Goal: Transaction & Acquisition: Subscribe to service/newsletter

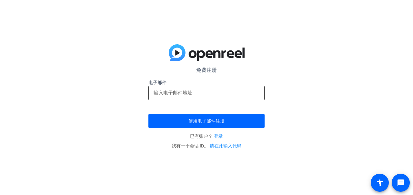
click at [193, 89] on input "email" at bounding box center [207, 93] width 106 height 8
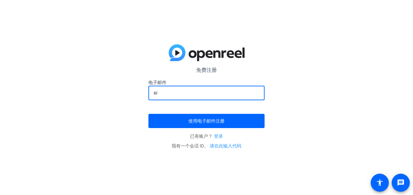
type input "s"
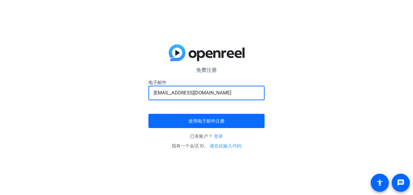
type input "[EMAIL_ADDRESS][DOMAIN_NAME]"
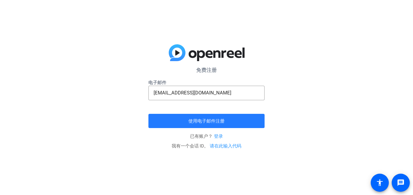
click at [231, 122] on span "submit" at bounding box center [206, 120] width 116 height 15
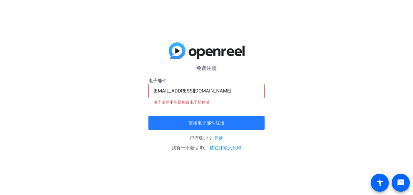
click at [200, 120] on font "使用电子邮件注册" at bounding box center [207, 122] width 36 height 5
click at [200, 124] on font "使用电子邮件注册" at bounding box center [207, 122] width 36 height 5
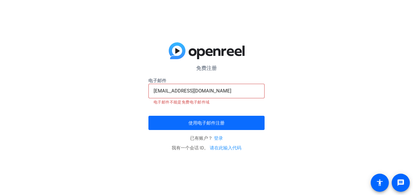
click at [203, 124] on font "使用电子邮件注册" at bounding box center [207, 122] width 36 height 5
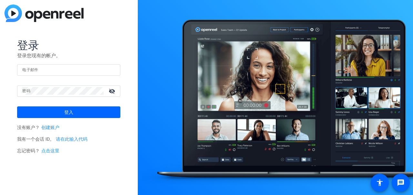
click at [49, 128] on font "创建账户" at bounding box center [50, 127] width 18 height 5
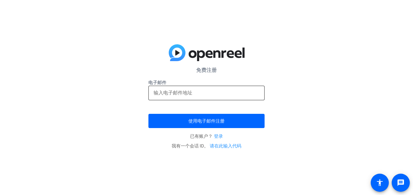
click at [183, 92] on input "email" at bounding box center [207, 93] width 106 height 8
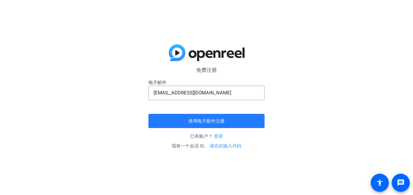
click at [199, 118] on font "使用电子邮件注册" at bounding box center [207, 120] width 36 height 5
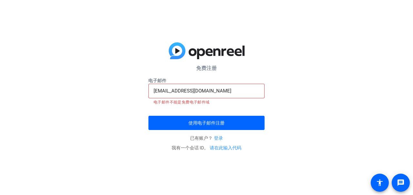
click at [212, 91] on input "[EMAIL_ADDRESS][DOMAIN_NAME]" at bounding box center [207, 91] width 106 height 8
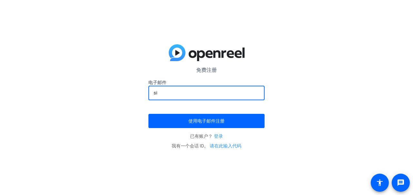
type input "s"
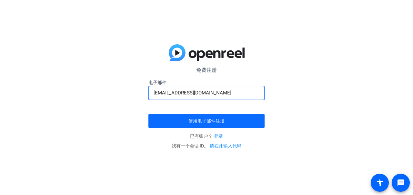
type input "[EMAIL_ADDRESS][DOMAIN_NAME]"
click at [217, 121] on font "使用电子邮件注册" at bounding box center [207, 120] width 36 height 5
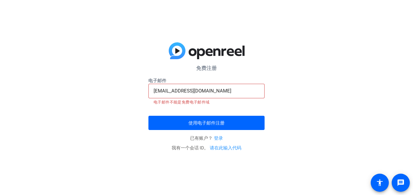
drag, startPoint x: 224, startPoint y: 84, endPoint x: 219, endPoint y: 88, distance: 6.9
click at [222, 87] on div "[EMAIL_ADDRESS][DOMAIN_NAME]" at bounding box center [207, 91] width 106 height 15
drag, startPoint x: 218, startPoint y: 88, endPoint x: 35, endPoint y: 101, distance: 184.2
click at [35, 101] on div "免费注册 电子邮件 [EMAIL_ADDRESS][DOMAIN_NAME] 电子邮件不能是免费电子邮件域 使用电子邮件注册 已有账户？ 登录 我有一个会话 …" at bounding box center [206, 97] width 413 height 195
